Goal: Task Accomplishment & Management: Manage account settings

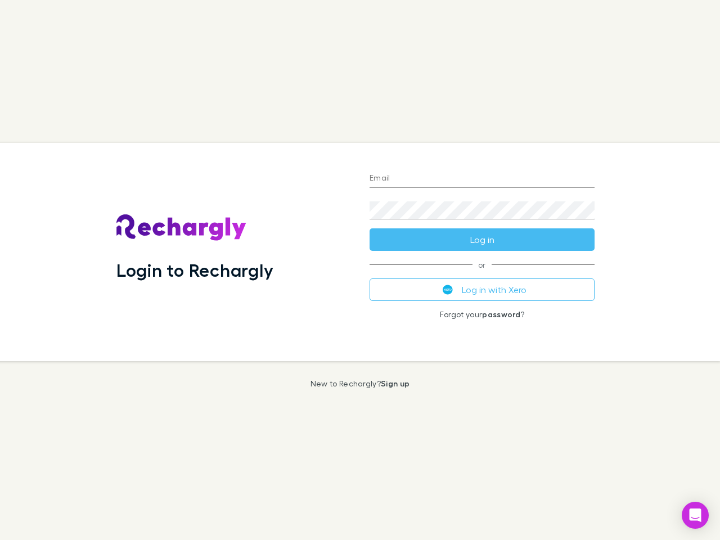
click at [360, 270] on div "Login to Rechargly" at bounding box center [233, 252] width 253 height 218
click at [482, 179] on input "Email" at bounding box center [482, 179] width 225 height 18
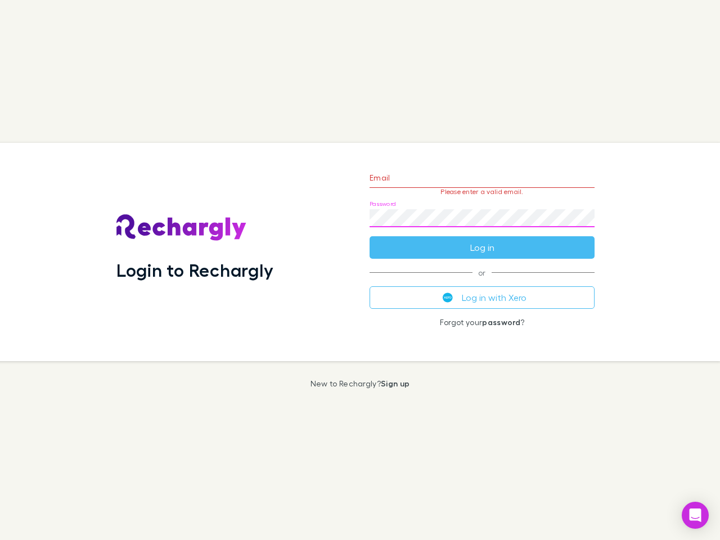
click at [482, 240] on form "Email Please enter a valid email. Password Log in" at bounding box center [482, 210] width 225 height 98
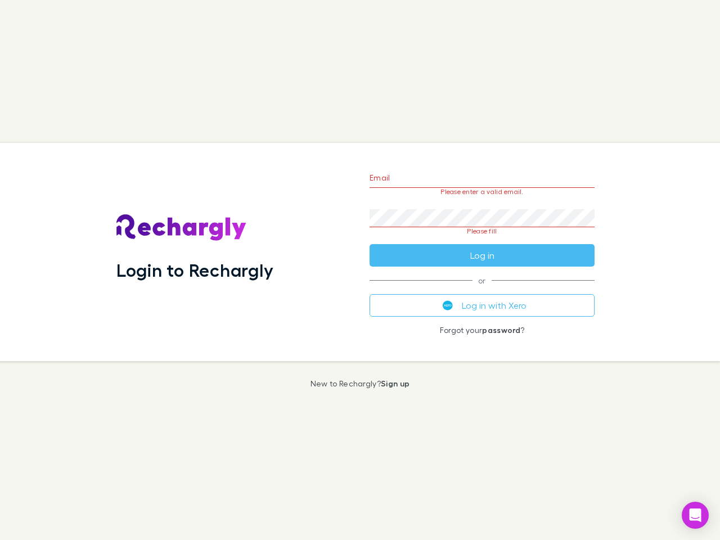
click at [482, 290] on div "Email Please enter a valid email. Password Please fill Log in or Log in with Xe…" at bounding box center [482, 252] width 243 height 218
click at [696, 516] on icon "Open Intercom Messenger" at bounding box center [696, 516] width 12 height 14
